Goal: Information Seeking & Learning: Check status

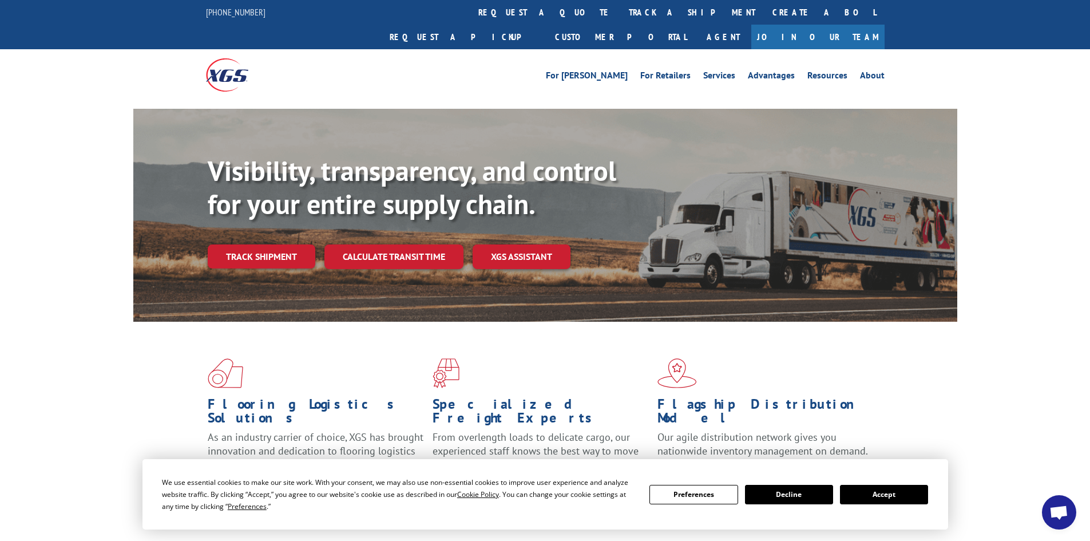
click at [620, 9] on link "track a shipment" at bounding box center [692, 12] width 144 height 25
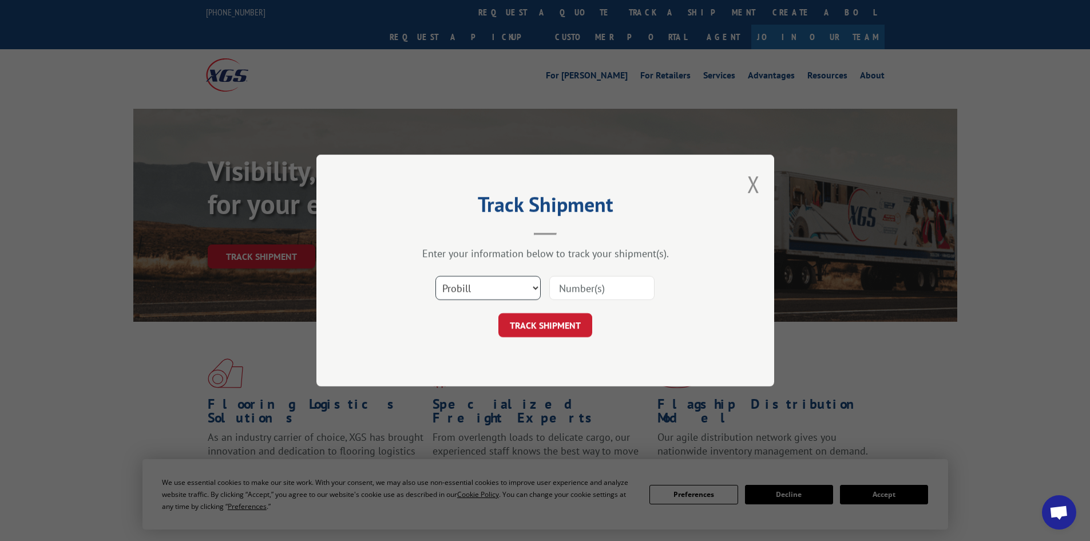
click at [481, 282] on select "Select category... Probill BOL PO" at bounding box center [488, 288] width 105 height 24
select select "bol"
click at [436, 276] on select "Select category... Probill BOL PO" at bounding box center [488, 288] width 105 height 24
click at [604, 289] on input at bounding box center [601, 288] width 105 height 24
paste input "5513794"
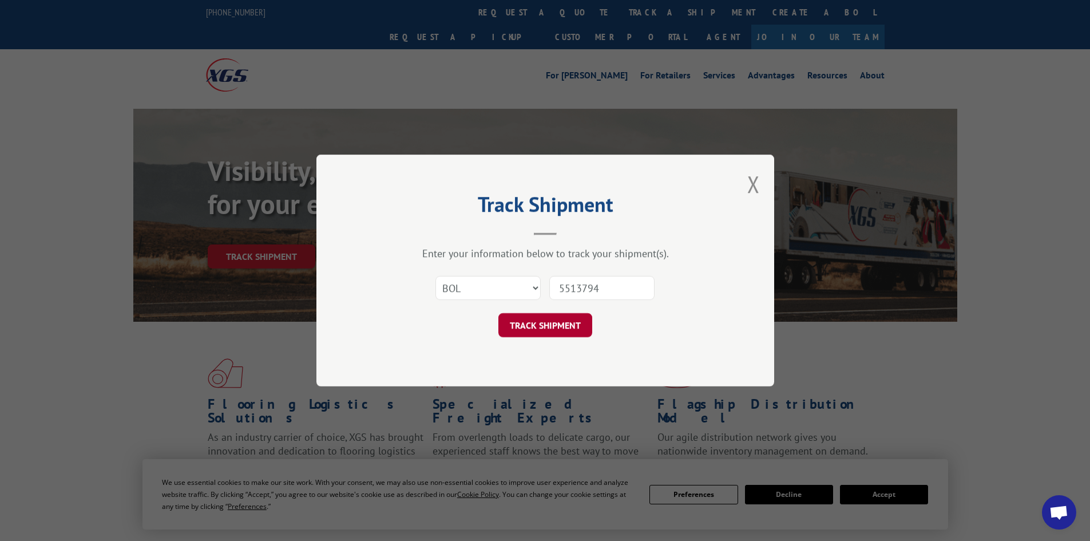
type input "5513794"
click at [567, 318] on button "TRACK SHIPMENT" at bounding box center [545, 325] width 94 height 24
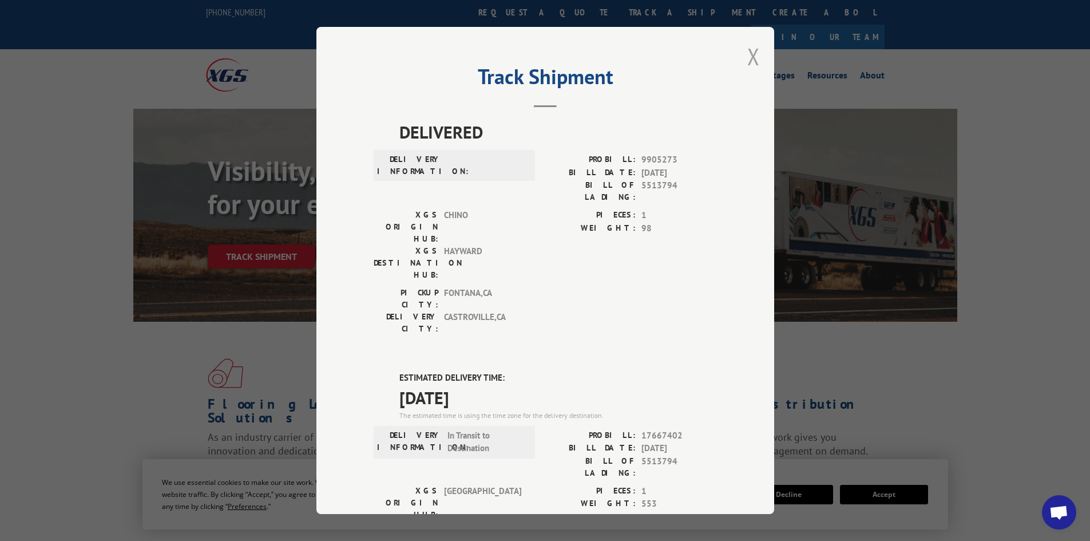
click at [747, 58] on button "Close modal" at bounding box center [753, 56] width 13 height 30
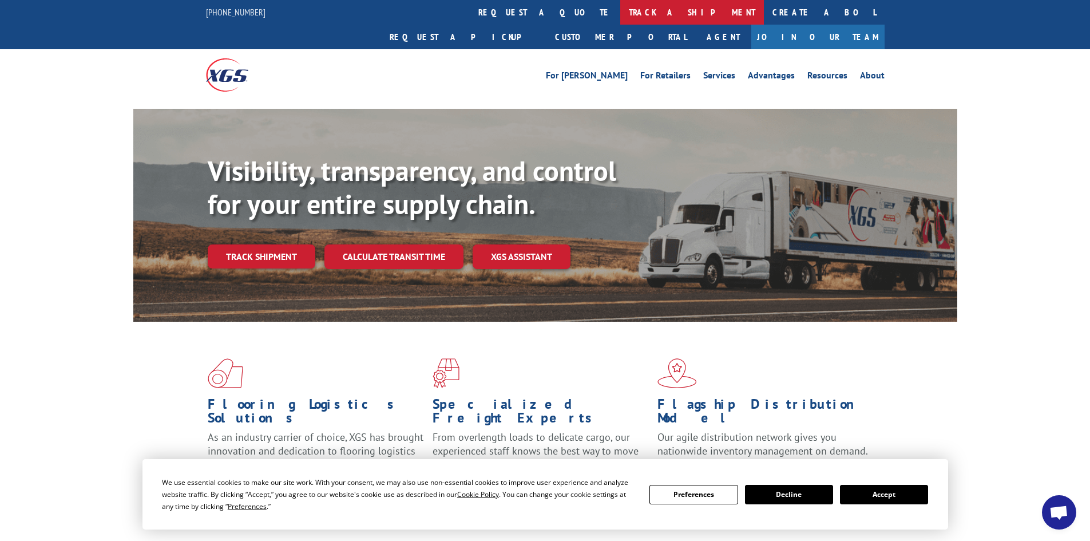
click at [620, 10] on link "track a shipment" at bounding box center [692, 12] width 144 height 25
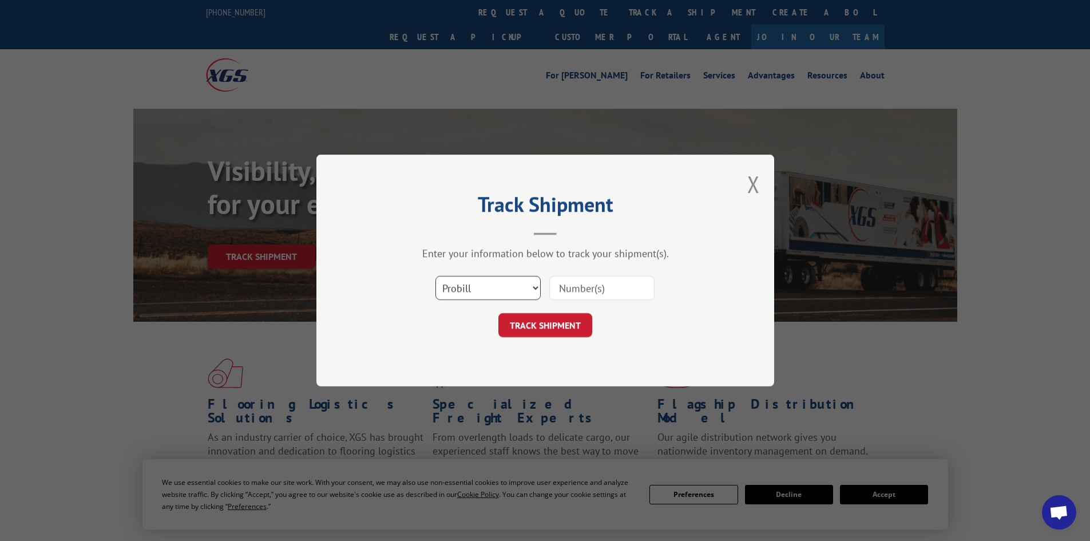
click at [518, 282] on select "Select category... Probill BOL PO" at bounding box center [488, 288] width 105 height 24
select select "po"
click at [436, 276] on select "Select category... Probill BOL PO" at bounding box center [488, 288] width 105 height 24
click at [596, 294] on input at bounding box center [601, 288] width 105 height 24
type input "20508771"
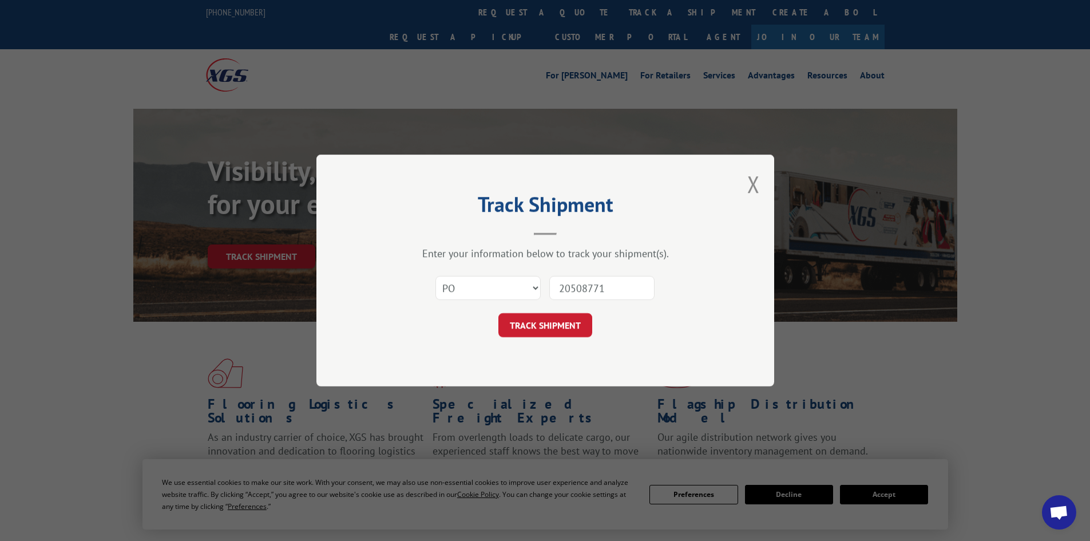
click at [498, 313] on button "TRACK SHIPMENT" at bounding box center [545, 325] width 94 height 24
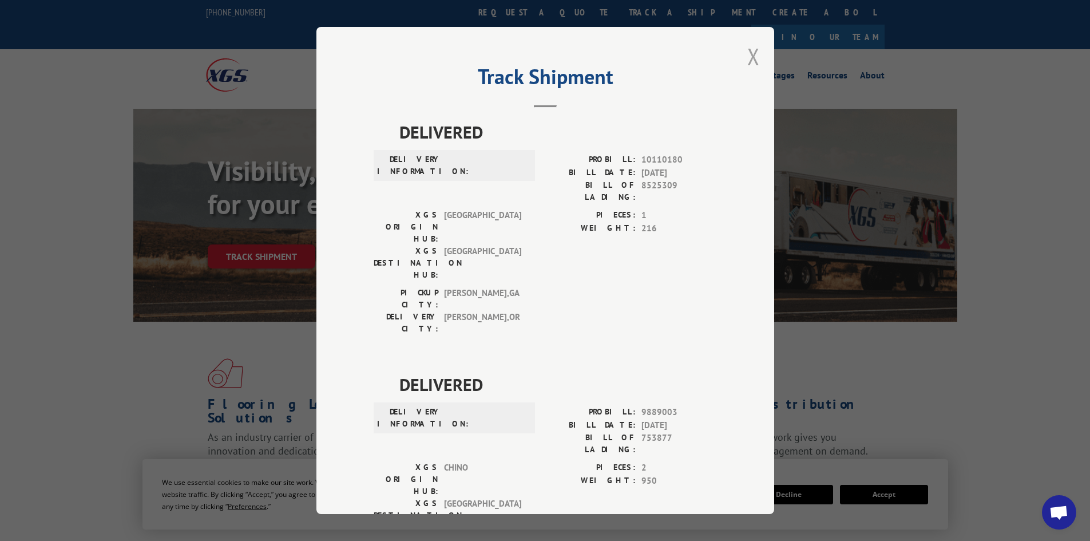
click at [747, 52] on button "Close modal" at bounding box center [753, 56] width 13 height 30
